Goal: Task Accomplishment & Management: Manage account settings

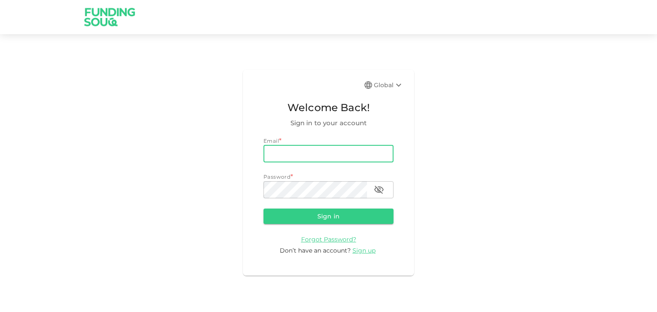
click at [316, 154] on input "email" at bounding box center [328, 153] width 130 height 17
type input "[EMAIL_ADDRESS][DOMAIN_NAME]"
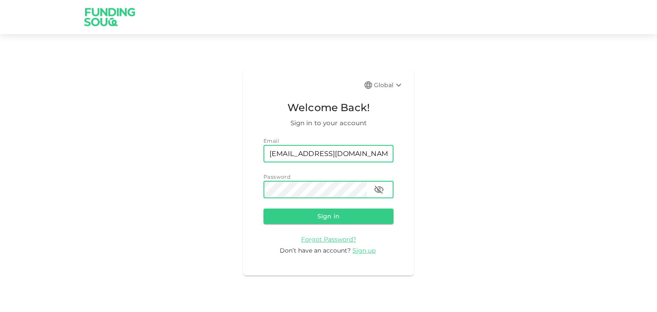
click at [263, 209] on button "Sign in" at bounding box center [328, 216] width 130 height 15
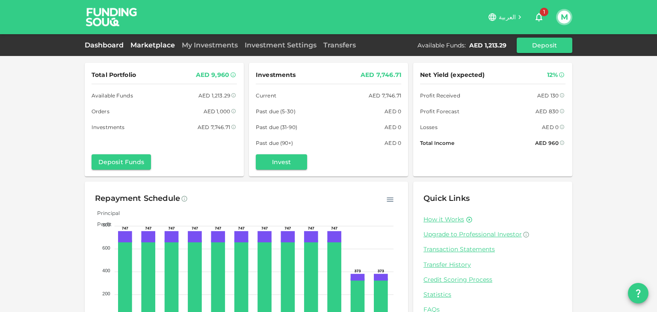
click at [153, 45] on link "Marketplace" at bounding box center [152, 45] width 51 height 8
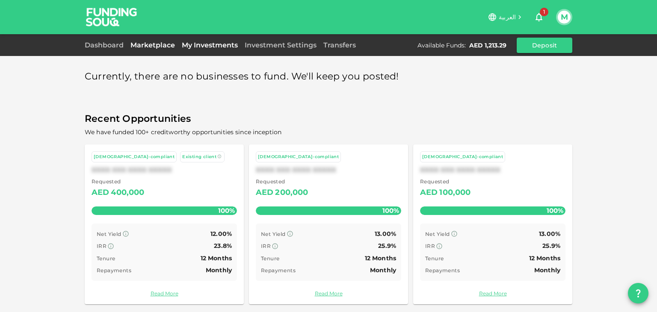
click at [213, 43] on link "My Investments" at bounding box center [209, 45] width 63 height 8
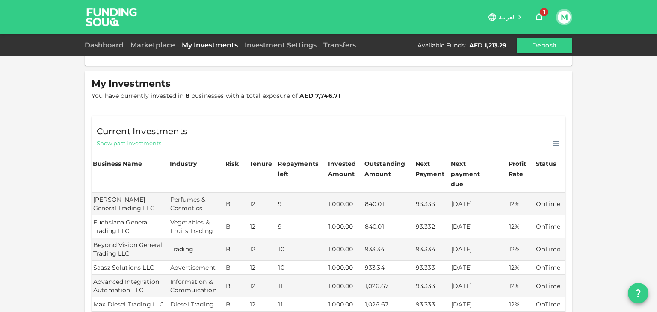
scroll to position [171, 0]
